Goal: Find specific page/section

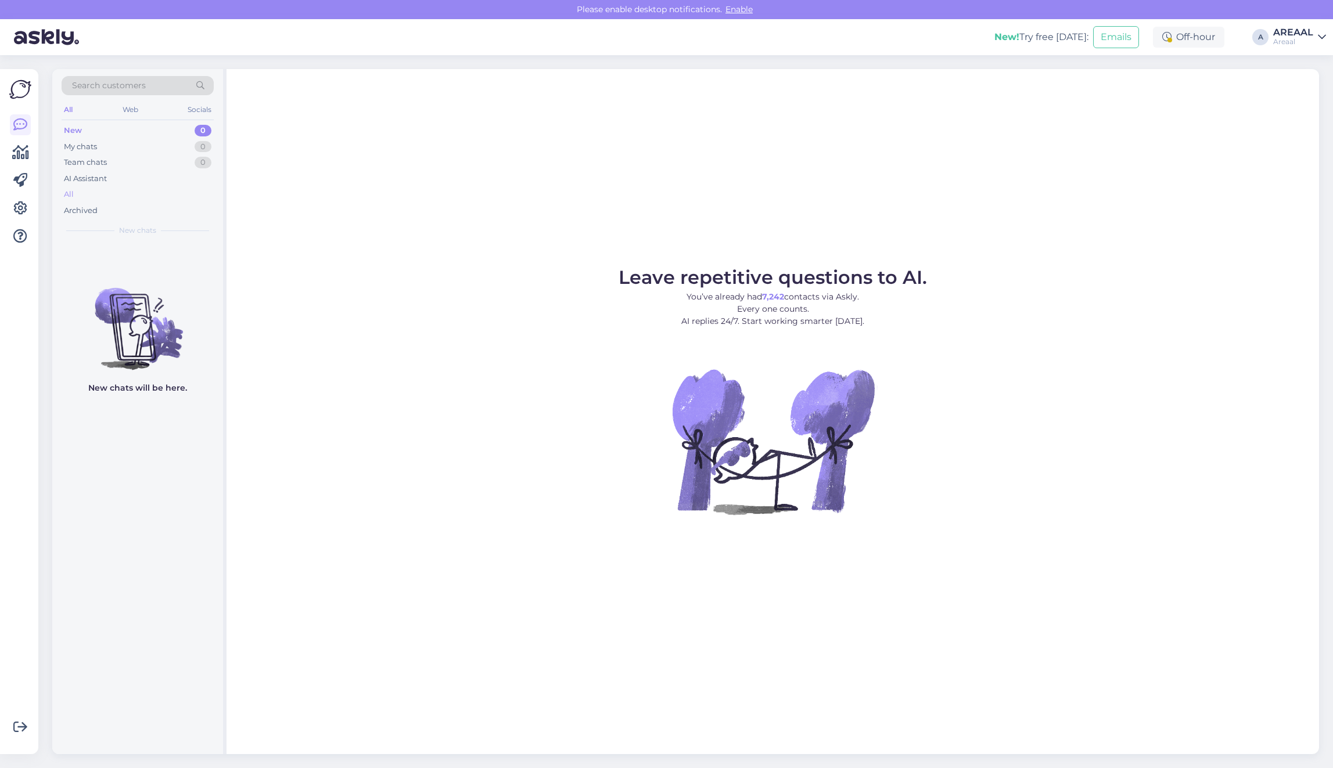
click at [89, 190] on div "All" at bounding box center [138, 194] width 152 height 16
click at [152, 192] on div "All" at bounding box center [138, 194] width 152 height 16
click at [102, 197] on div "All" at bounding box center [138, 194] width 152 height 16
click at [190, 185] on div "AI Assistant" at bounding box center [138, 179] width 152 height 16
click at [188, 189] on div "All" at bounding box center [138, 194] width 152 height 16
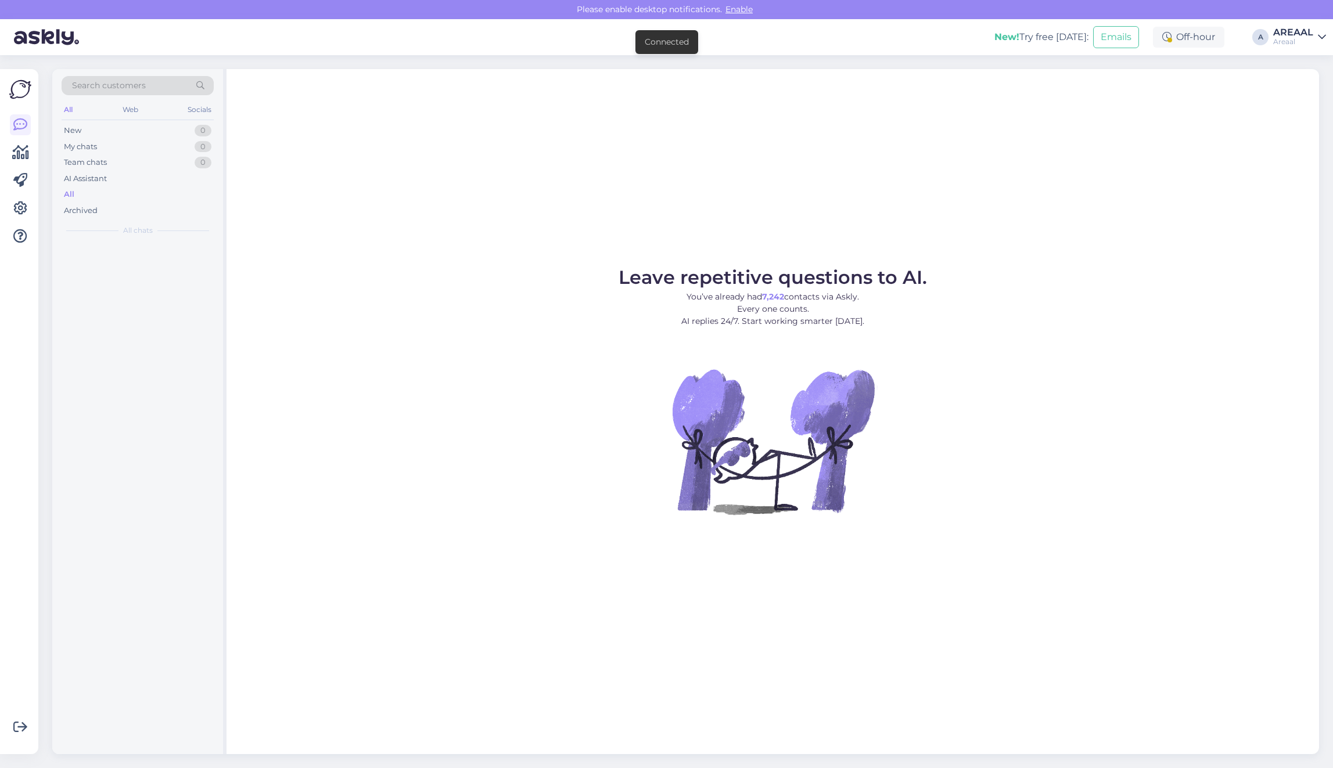
click at [188, 192] on div "All" at bounding box center [138, 194] width 152 height 16
click at [146, 184] on div "AI Assistant" at bounding box center [138, 179] width 152 height 16
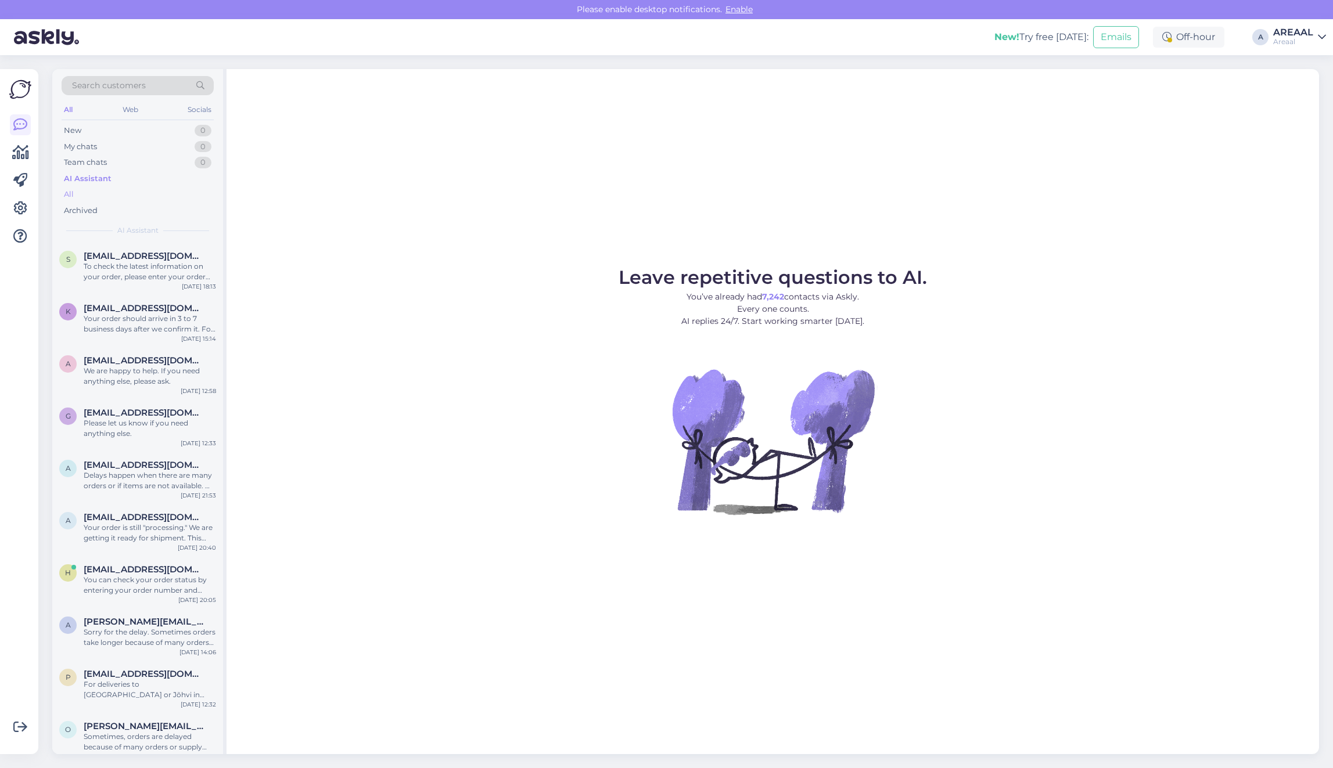
click at [140, 189] on div "All" at bounding box center [138, 194] width 152 height 16
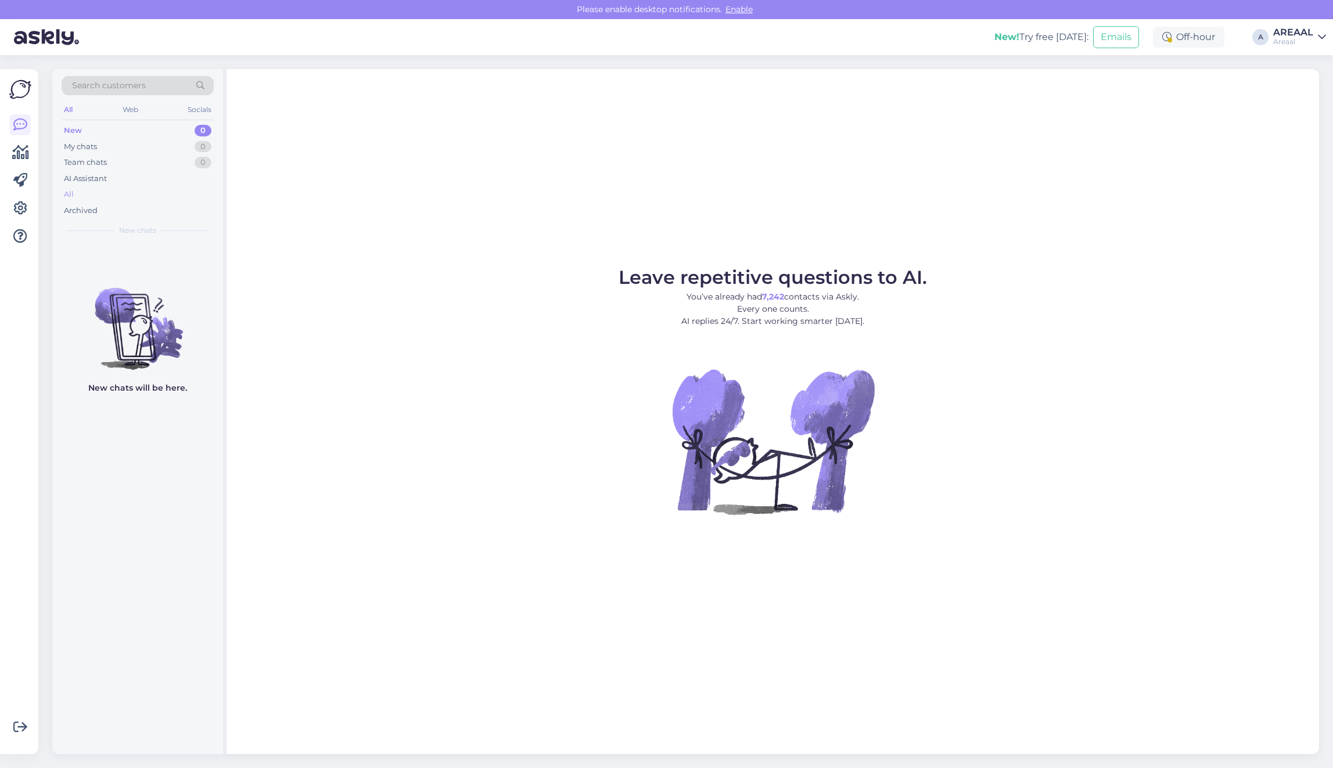
click at [136, 188] on div "All" at bounding box center [138, 194] width 152 height 16
click at [157, 186] on div "All" at bounding box center [138, 194] width 152 height 16
click at [157, 192] on div "All" at bounding box center [138, 194] width 152 height 16
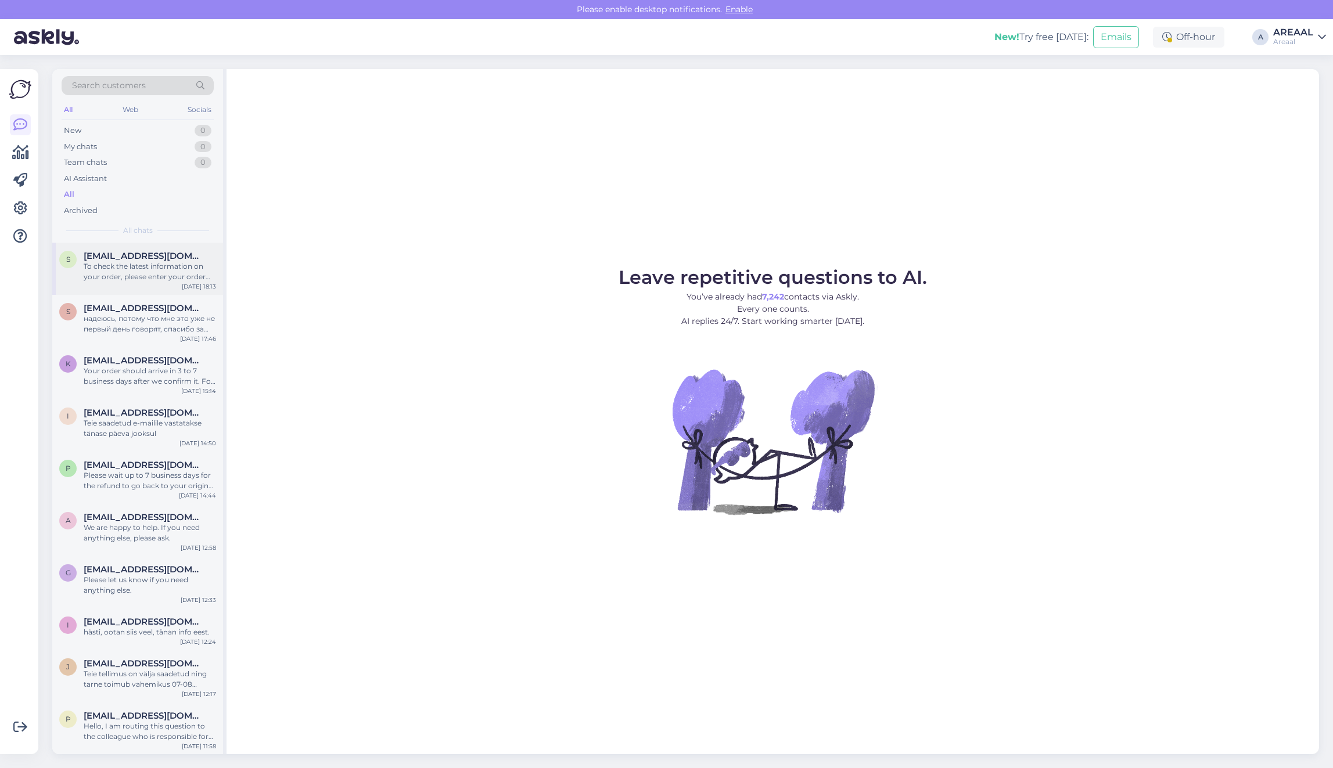
click at [174, 253] on span "[EMAIL_ADDRESS][DOMAIN_NAME]" at bounding box center [144, 256] width 121 height 10
